Goal: Task Accomplishment & Management: Use online tool/utility

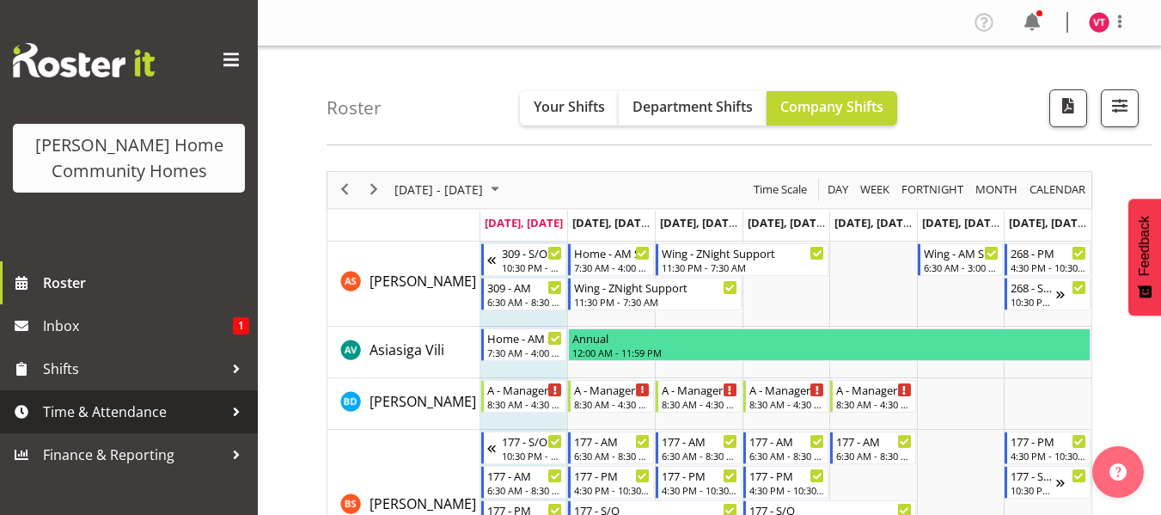
click at [198, 412] on span "Time & Attendance" at bounding box center [133, 412] width 180 height 26
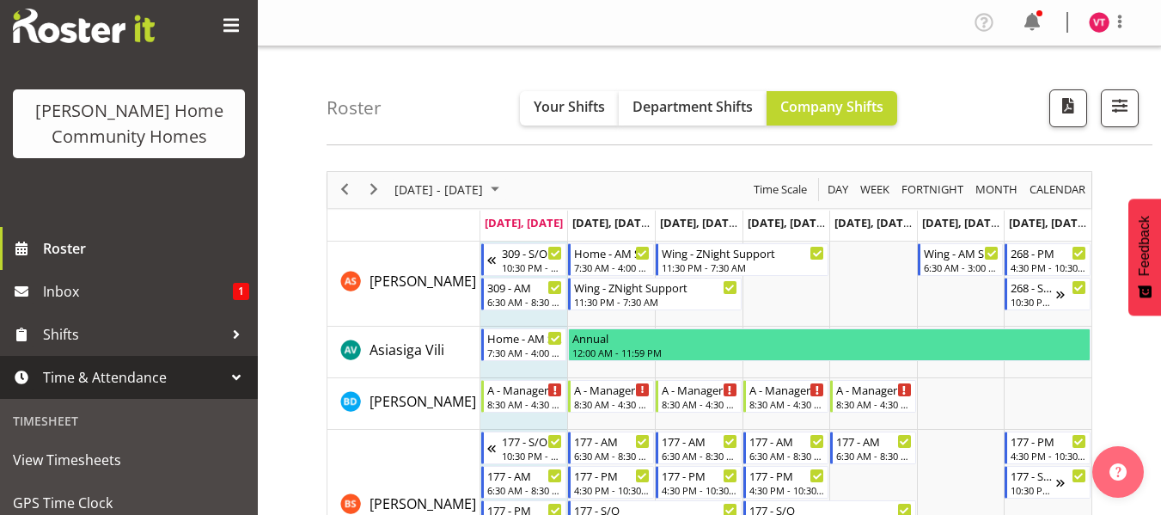
scroll to position [138, 0]
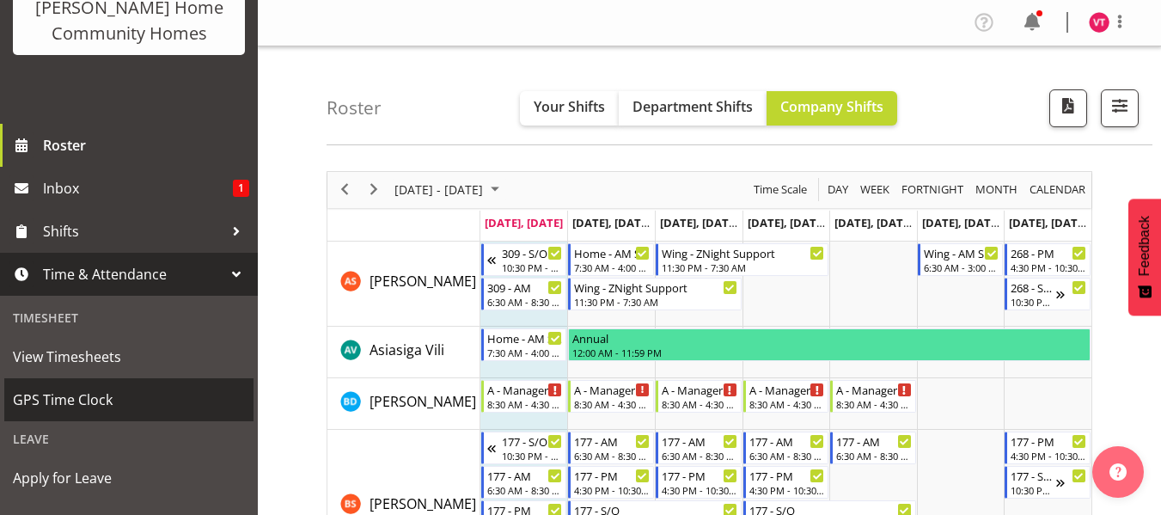
click at [186, 399] on span "GPS Time Clock" at bounding box center [129, 400] width 232 height 26
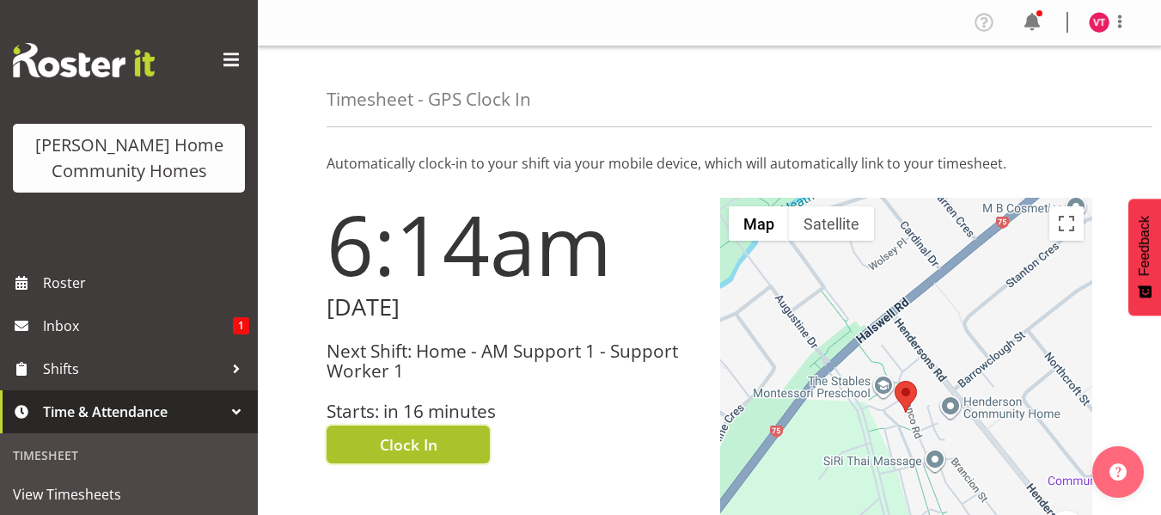
click at [394, 448] on span "Clock In" at bounding box center [409, 444] width 58 height 22
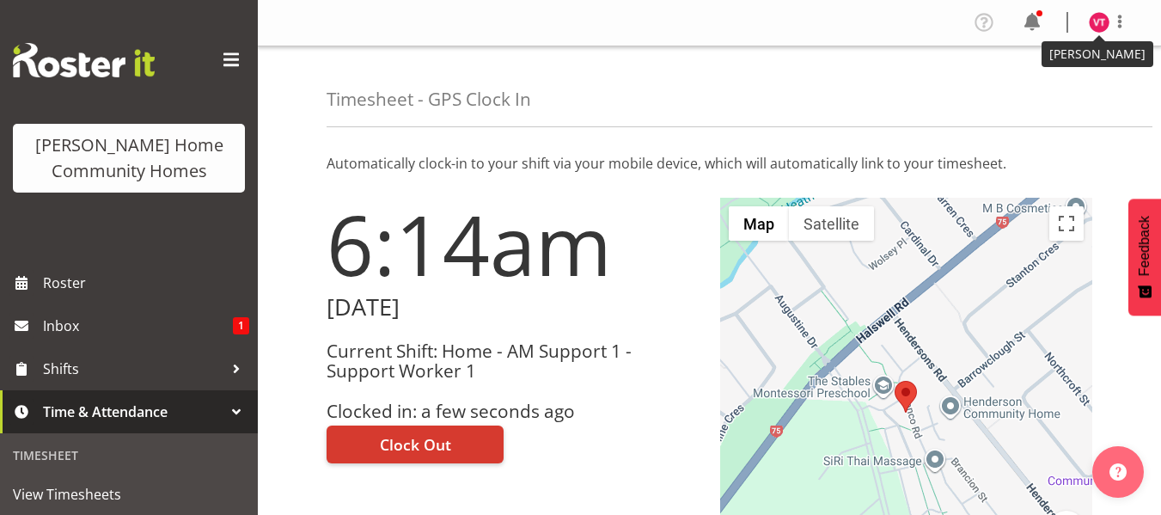
click at [1098, 29] on img at bounding box center [1099, 22] width 21 height 21
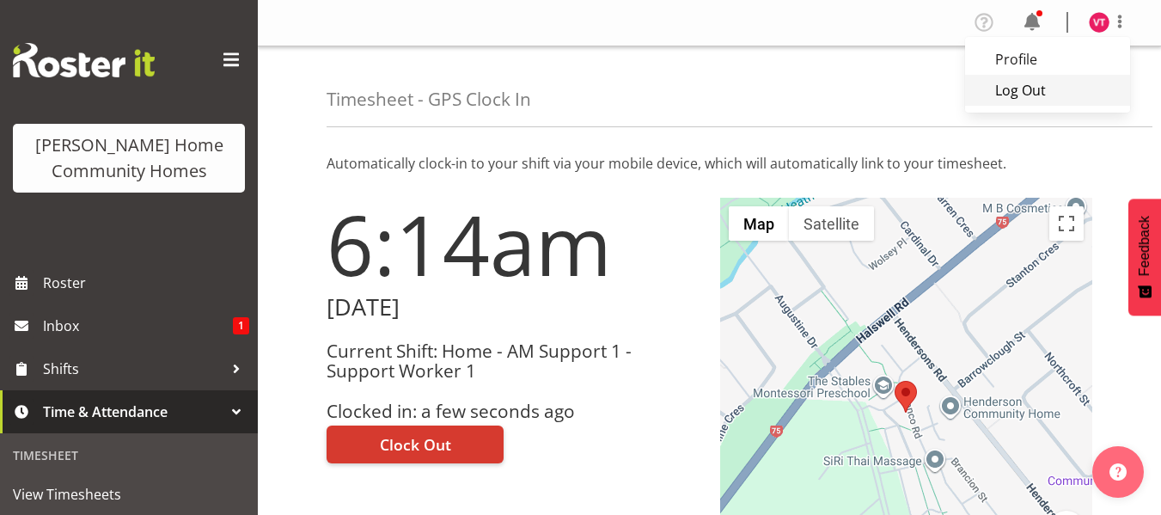
click at [1034, 95] on link "Log Out" at bounding box center [1047, 90] width 165 height 31
